Goal: Transaction & Acquisition: Purchase product/service

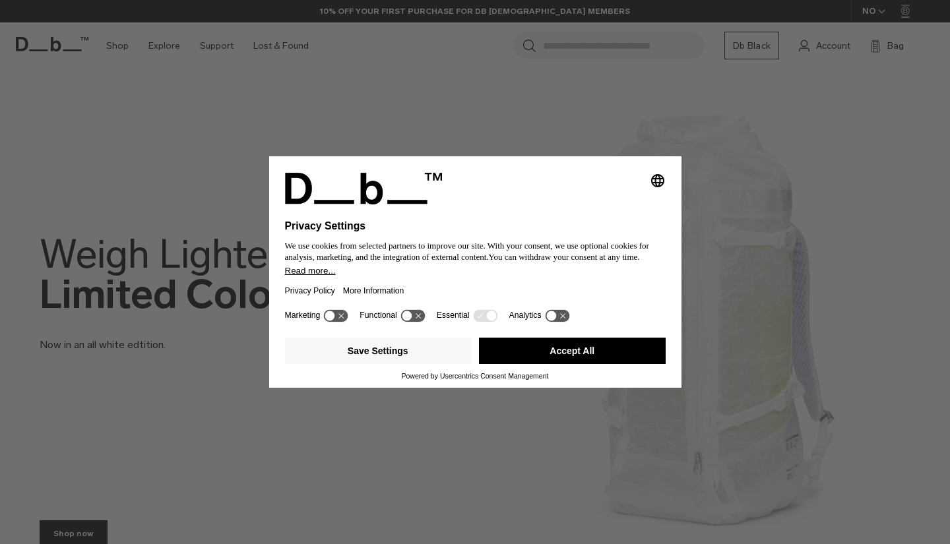
click at [527, 358] on button "Accept All" at bounding box center [572, 351] width 187 height 26
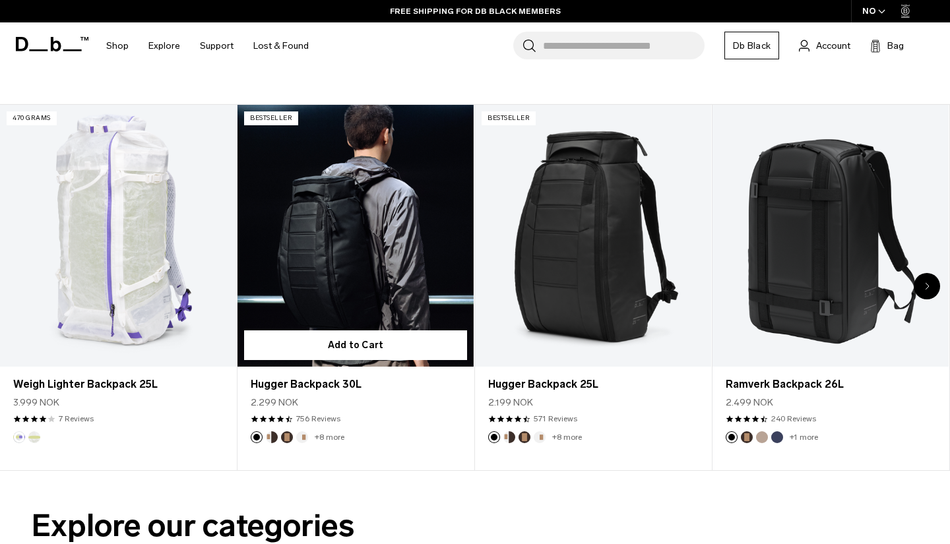
scroll to position [482, 0]
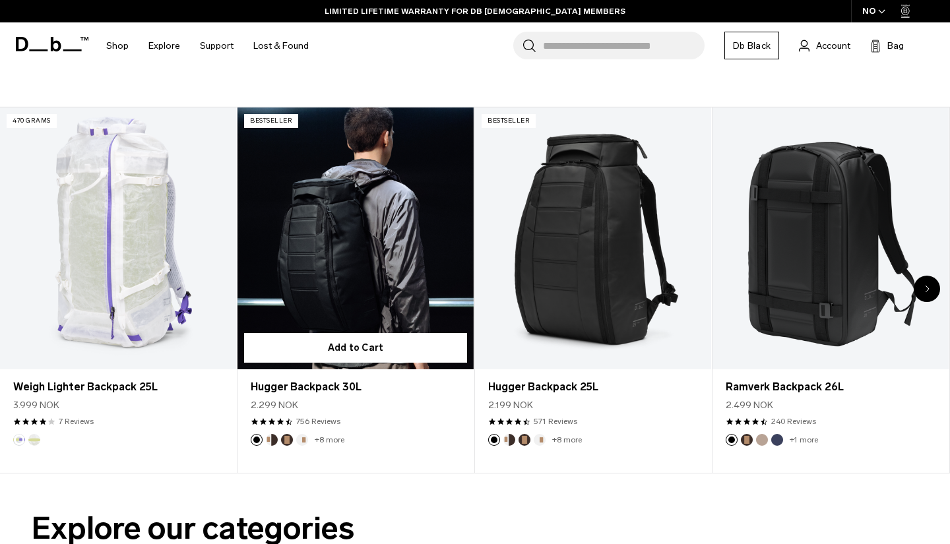
click at [387, 290] on link "Hugger Backpack 30L" at bounding box center [355, 239] width 236 height 263
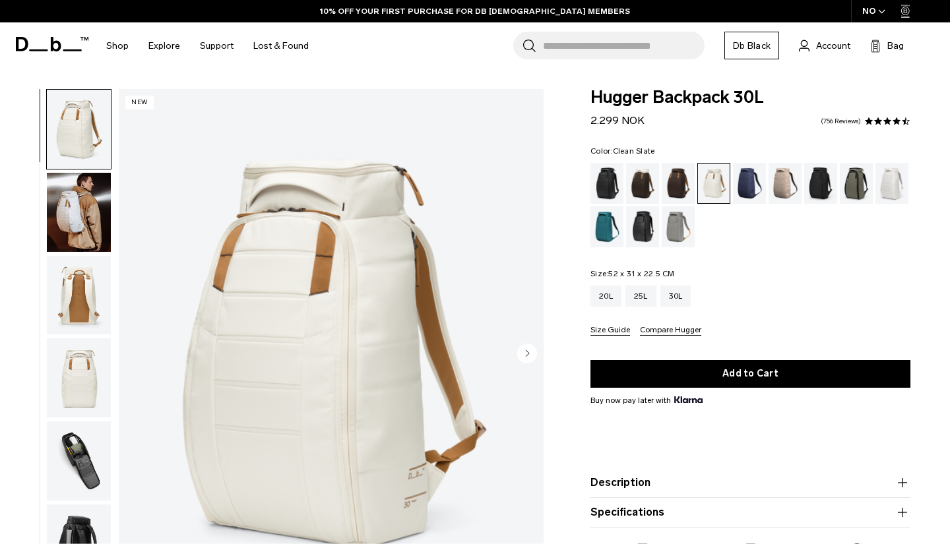
click at [889, 192] on div "Clean Slate" at bounding box center [892, 183] width 34 height 41
click at [683, 217] on div "Sand Grey" at bounding box center [679, 226] width 34 height 41
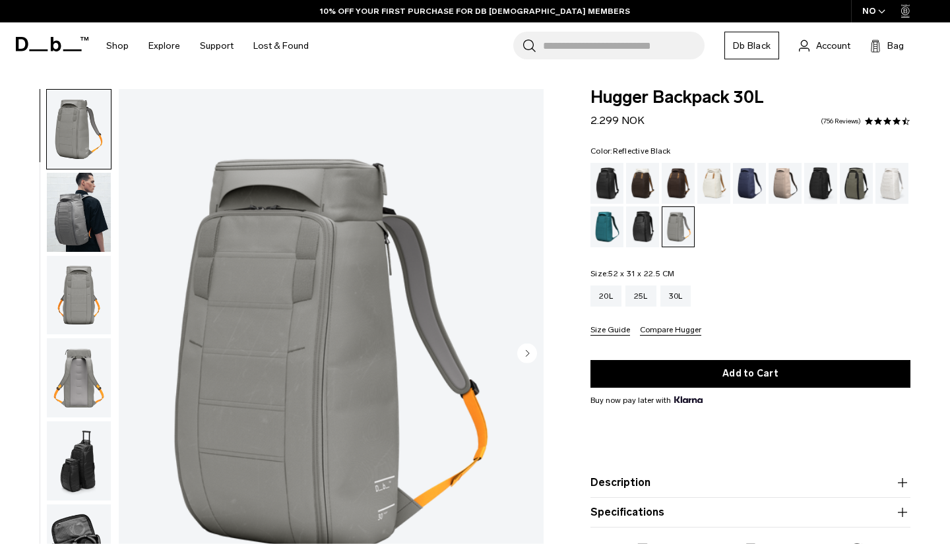
click at [637, 230] on div "Reflective Black" at bounding box center [643, 226] width 34 height 41
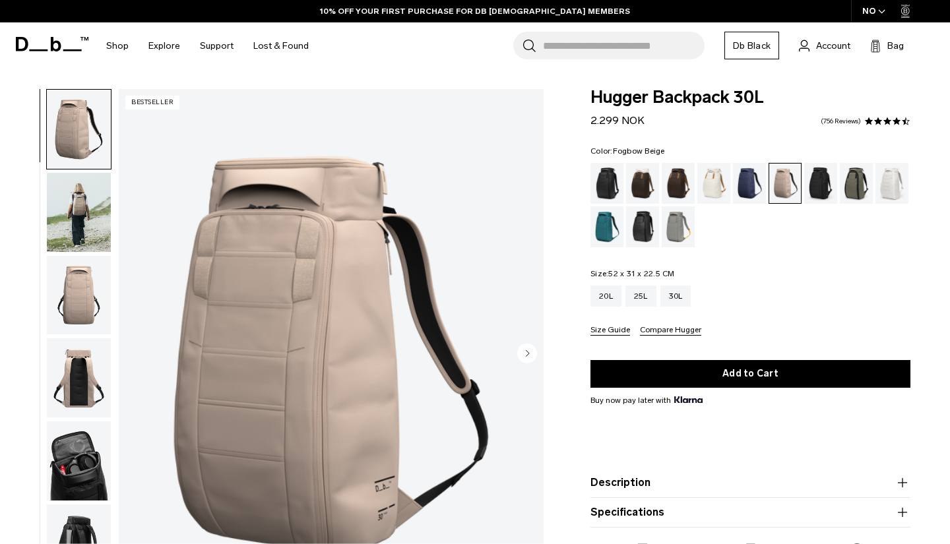
click at [93, 187] on img "button" at bounding box center [79, 212] width 64 height 79
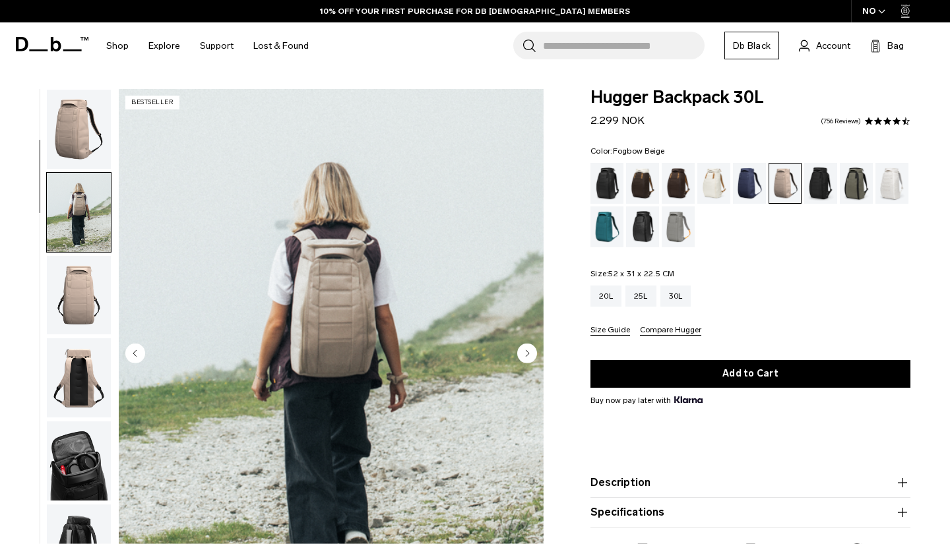
scroll to position [84, 0]
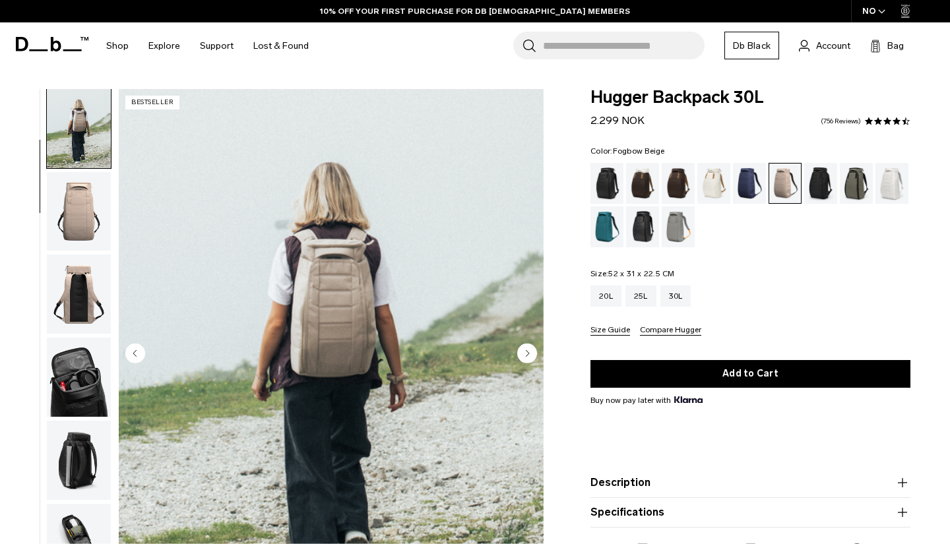
click at [88, 267] on img "button" at bounding box center [79, 294] width 64 height 79
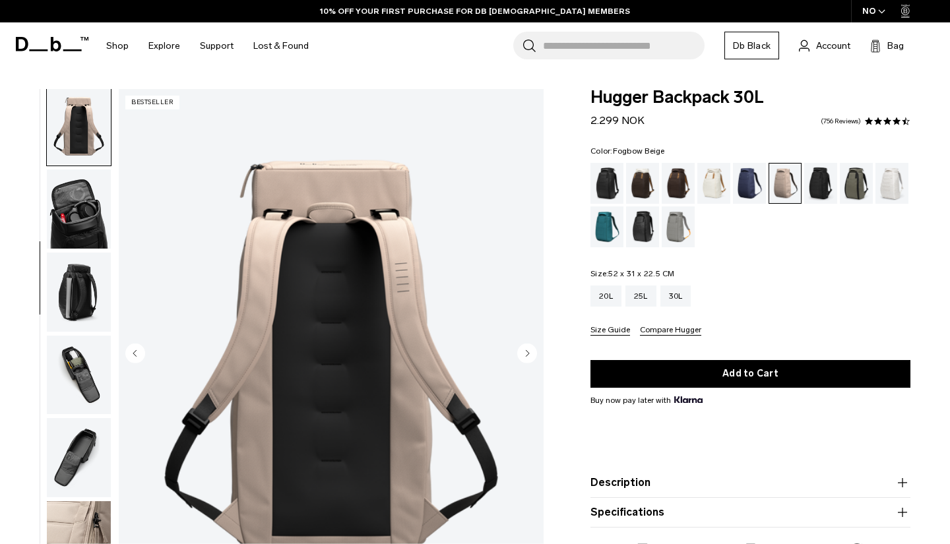
click at [89, 282] on img "button" at bounding box center [79, 292] width 64 height 79
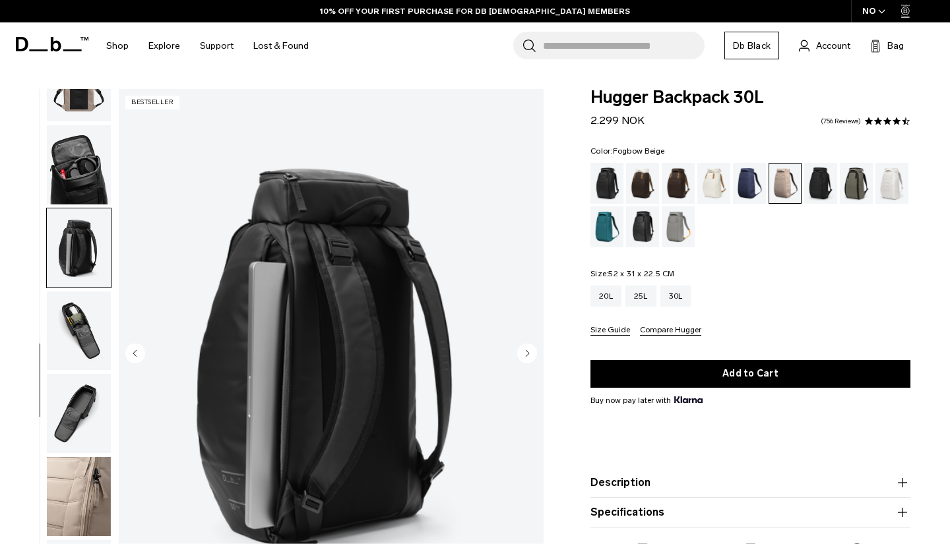
click at [88, 324] on img "button" at bounding box center [79, 331] width 64 height 79
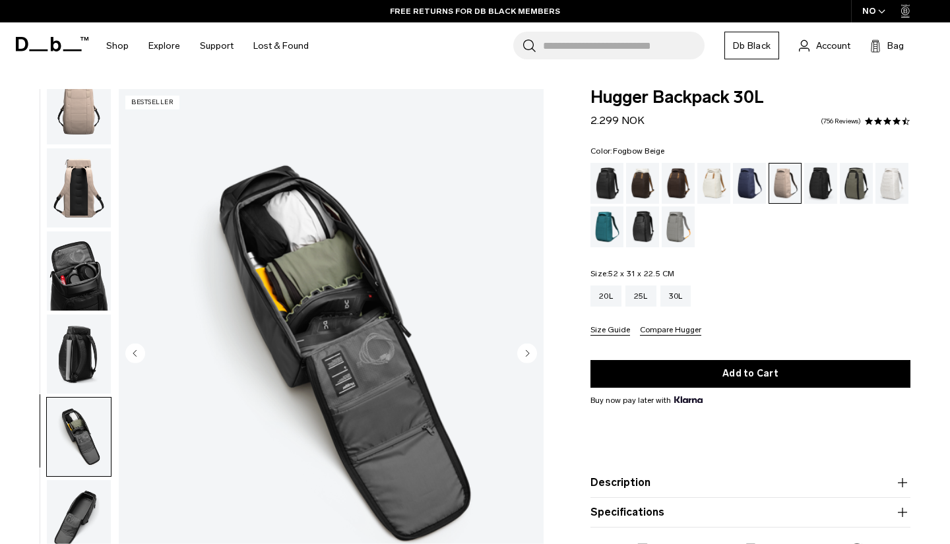
scroll to position [0, 0]
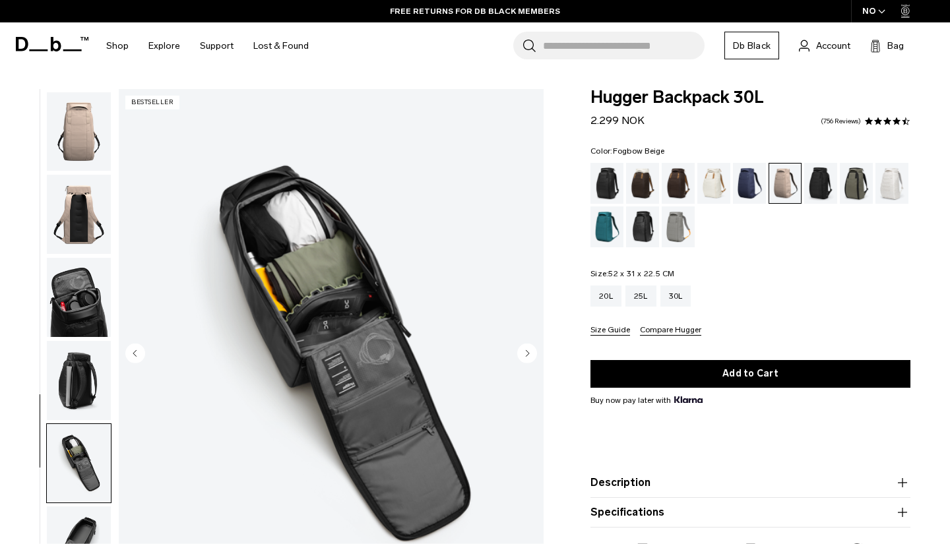
click at [95, 303] on img "button" at bounding box center [79, 297] width 64 height 79
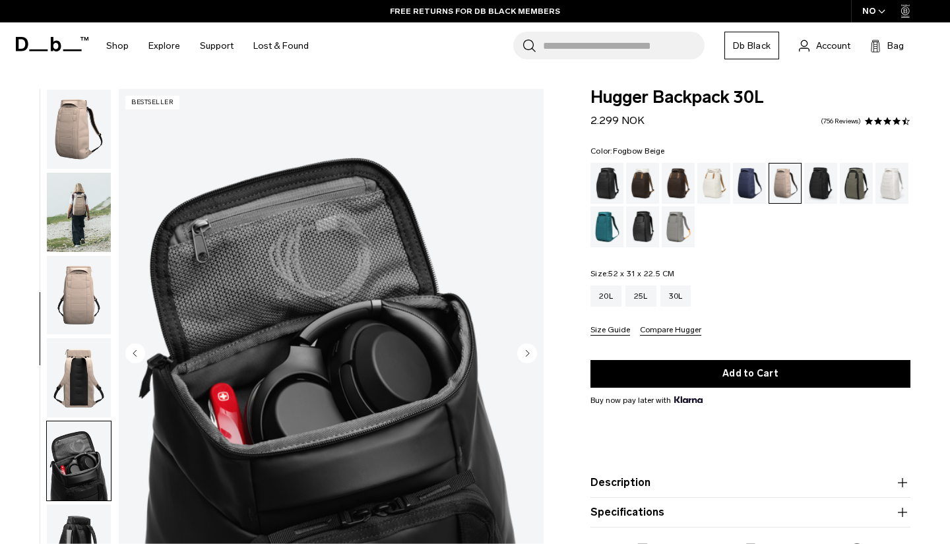
click at [83, 108] on img "button" at bounding box center [79, 129] width 64 height 79
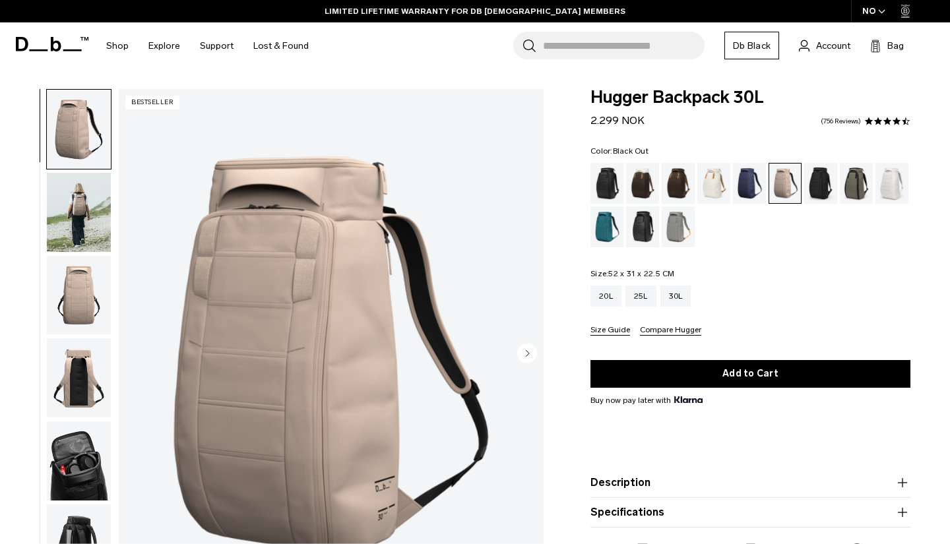
click at [614, 191] on div "Black Out" at bounding box center [607, 183] width 34 height 41
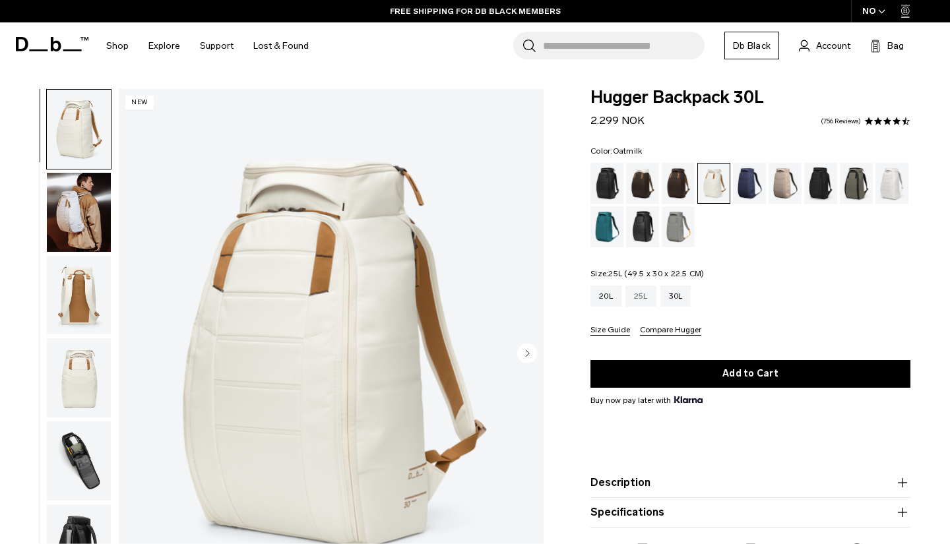
click at [644, 301] on div "25L" at bounding box center [640, 296] width 31 height 21
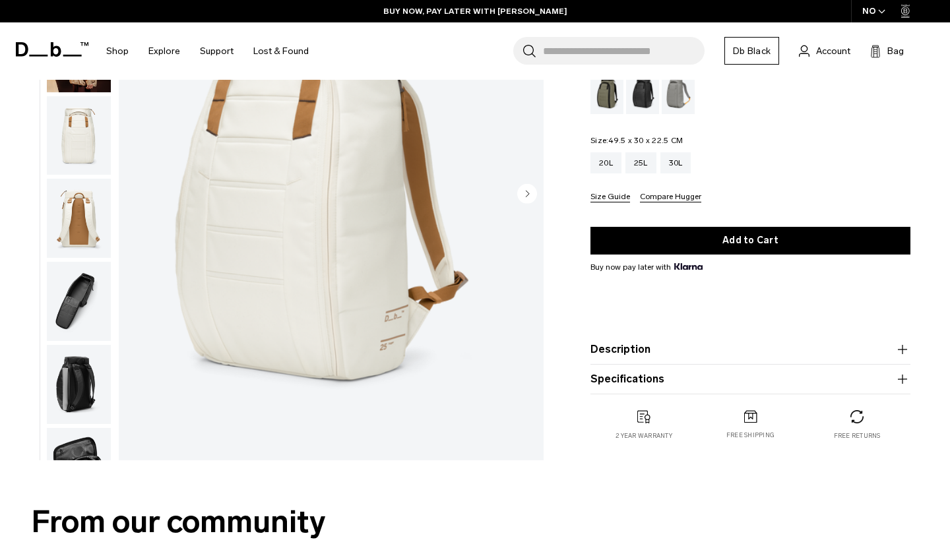
scroll to position [159, 0]
click at [708, 354] on button "Description" at bounding box center [750, 350] width 320 height 16
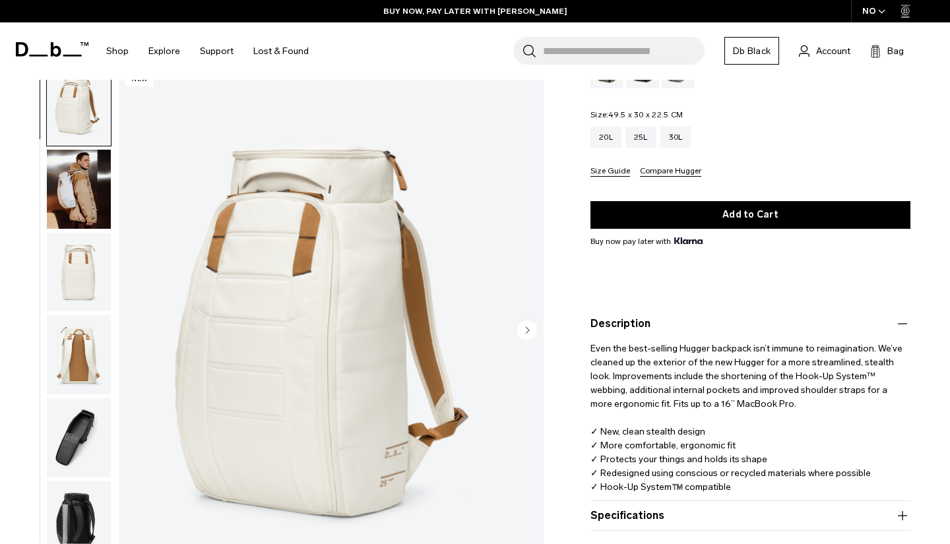
click at [711, 321] on button "Description" at bounding box center [750, 324] width 320 height 16
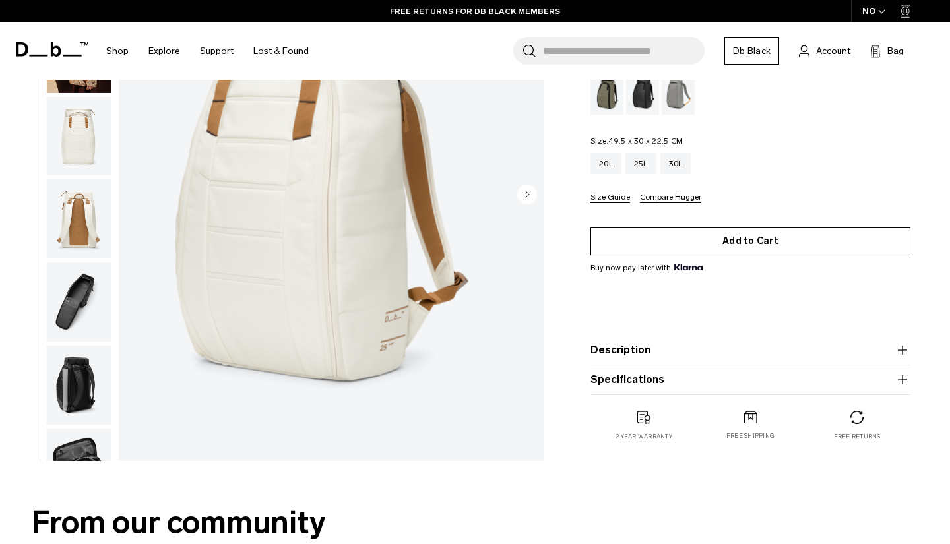
click at [726, 229] on button "Add to Cart" at bounding box center [750, 242] width 320 height 28
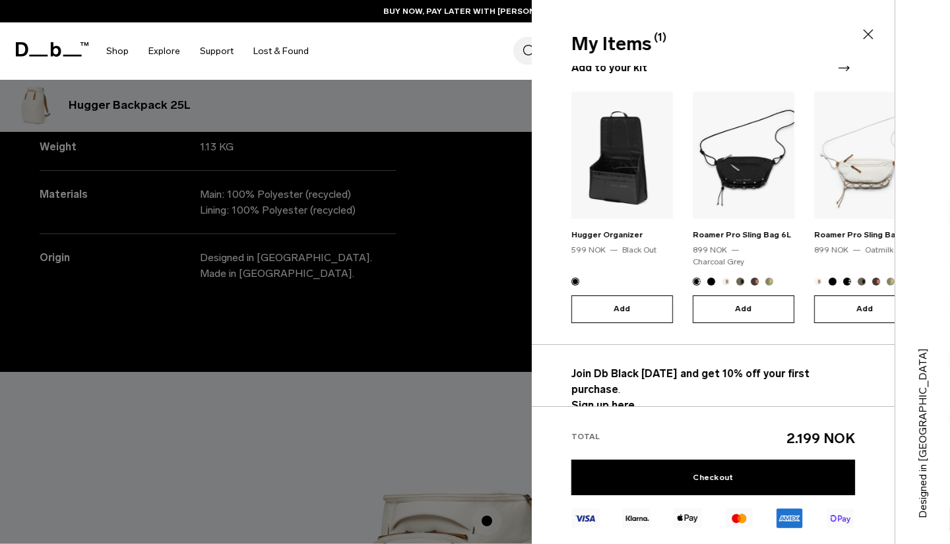
scroll to position [1259, 0]
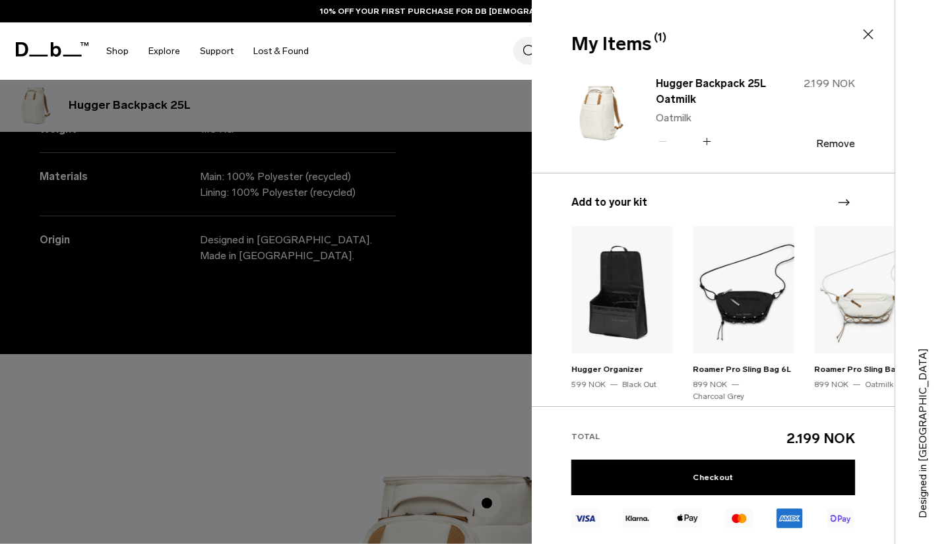
scroll to position [0, 0]
click at [862, 33] on icon at bounding box center [868, 34] width 16 height 16
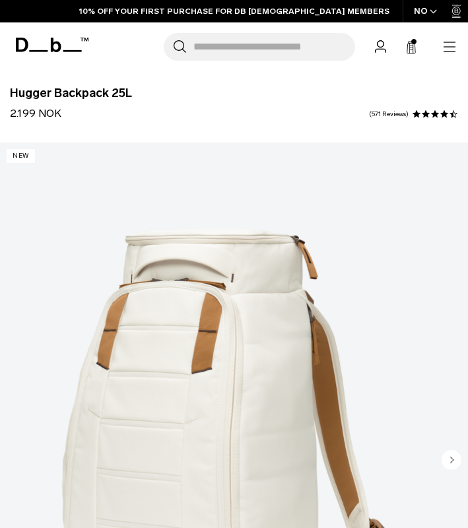
type button "Close"
